Goal: Task Accomplishment & Management: Complete application form

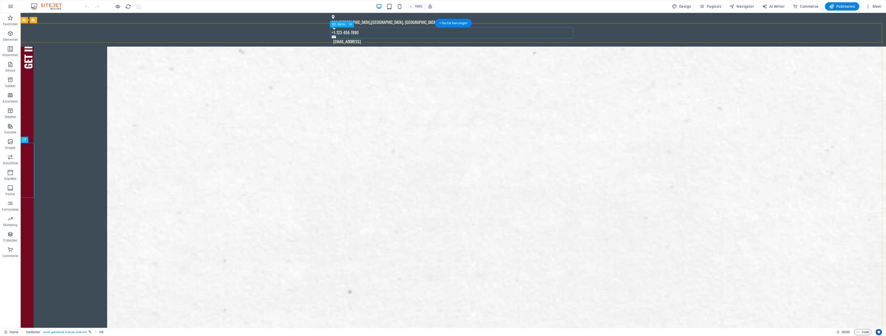
click at [10, 127] on icon "button" at bounding box center [10, 126] width 6 height 6
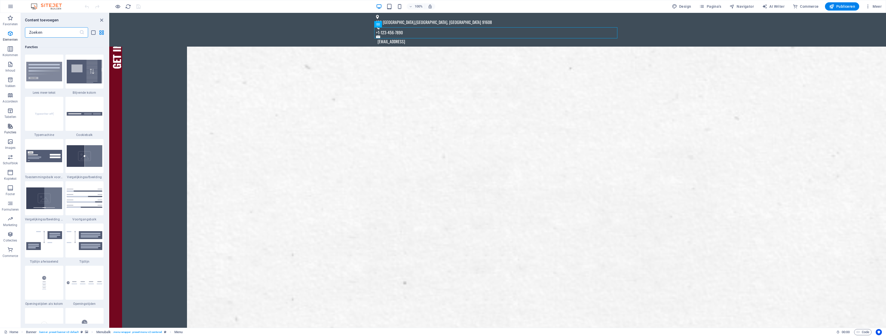
scroll to position [2007, 0]
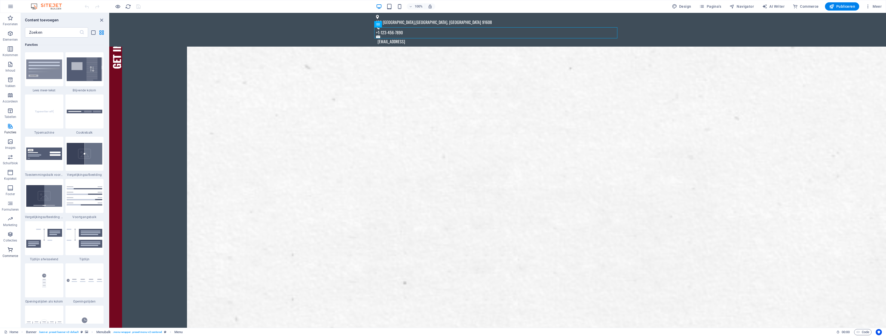
click at [8, 251] on icon "button" at bounding box center [10, 250] width 6 height 6
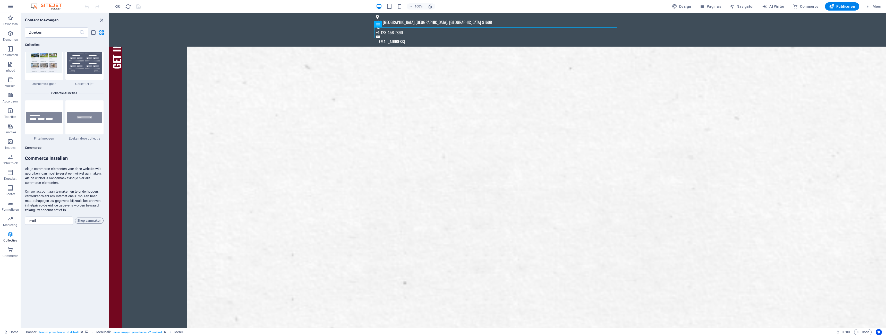
scroll to position [4885, 0]
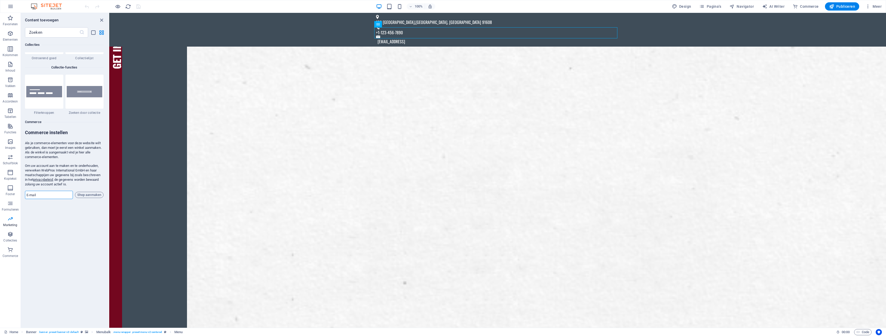
click at [58, 196] on input "email" at bounding box center [49, 195] width 48 height 8
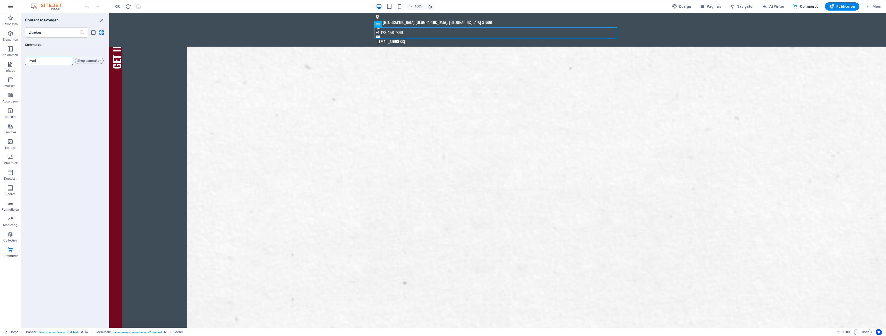
scroll to position [4916, 0]
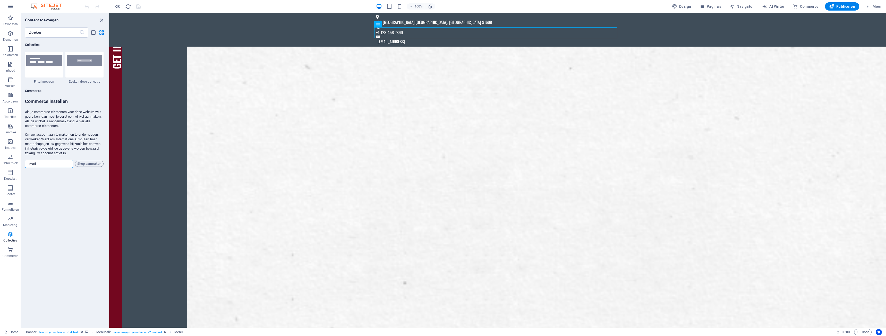
click at [40, 164] on input "email" at bounding box center [49, 164] width 48 height 8
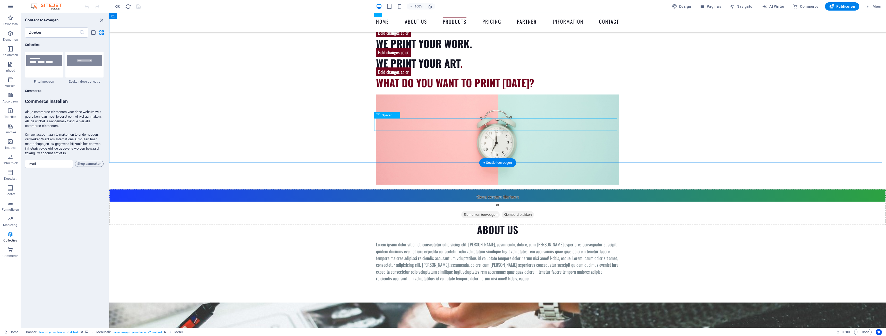
scroll to position [901, 0]
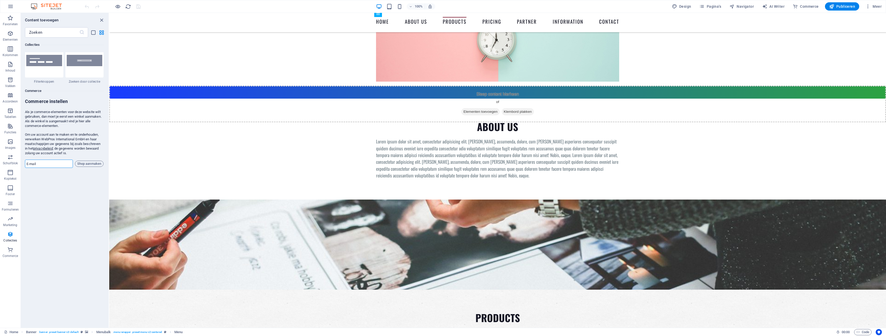
click at [57, 163] on input "email" at bounding box center [49, 164] width 48 height 8
type input "[EMAIL_ADDRESS][DOMAIN_NAME]"
click at [84, 164] on span "Shop aanmaken" at bounding box center [89, 164] width 24 height 6
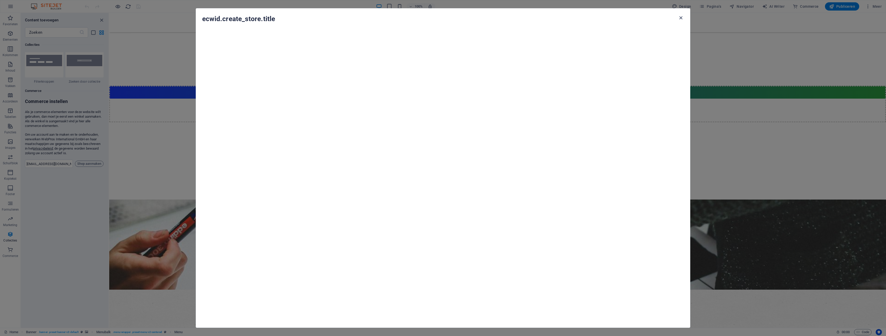
click at [681, 18] on icon "button" at bounding box center [681, 18] width 6 height 6
